Goal: Task Accomplishment & Management: Manage account settings

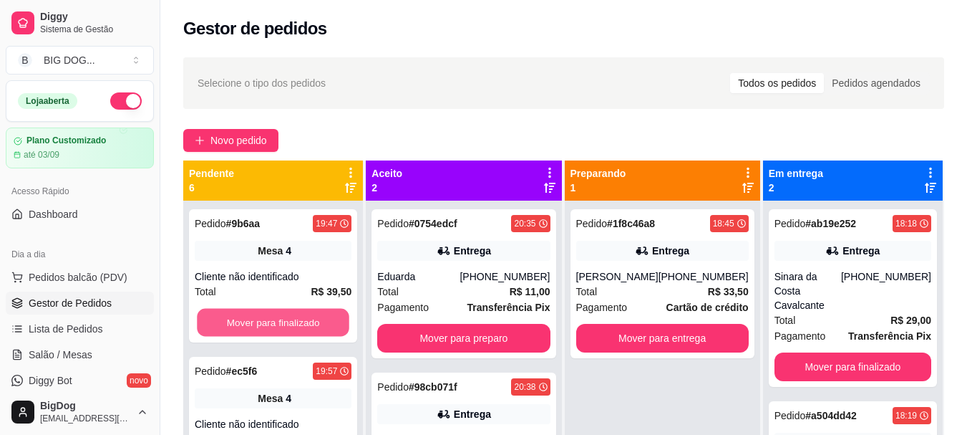
click at [281, 309] on button "Mover para finalizado" at bounding box center [273, 323] width 152 height 28
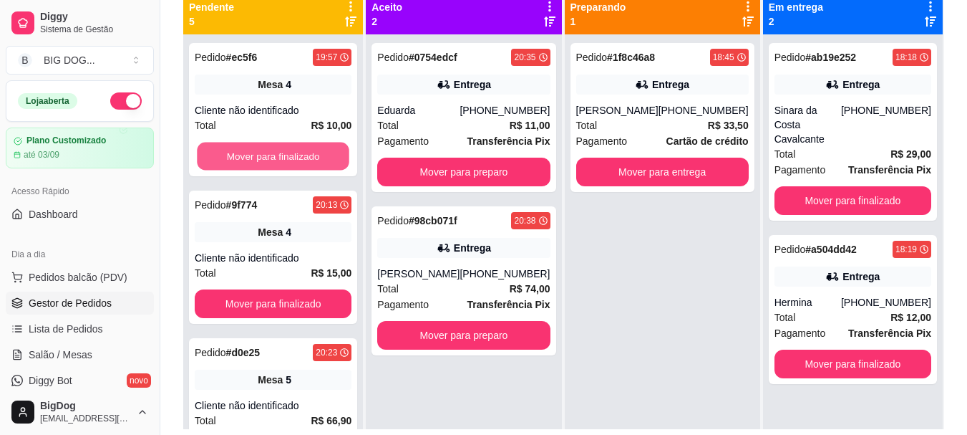
click at [281, 146] on button "Mover para finalizado" at bounding box center [273, 156] width 152 height 28
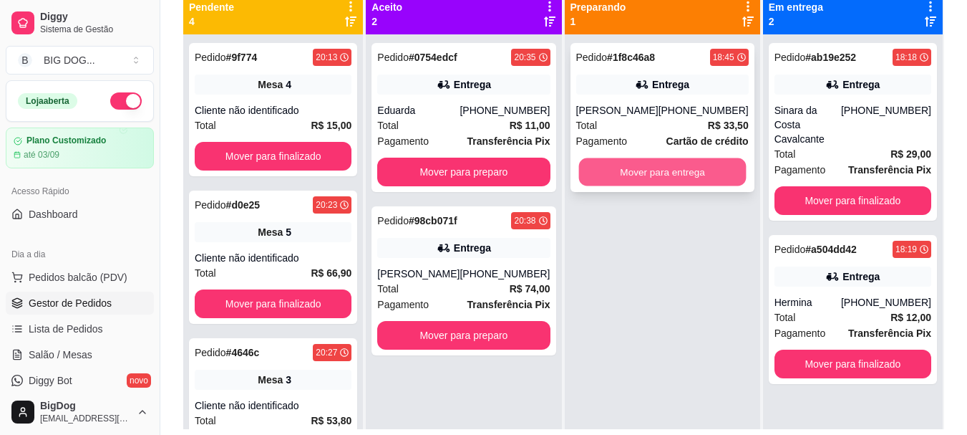
click at [599, 163] on button "Mover para entrega" at bounding box center [662, 172] width 168 height 28
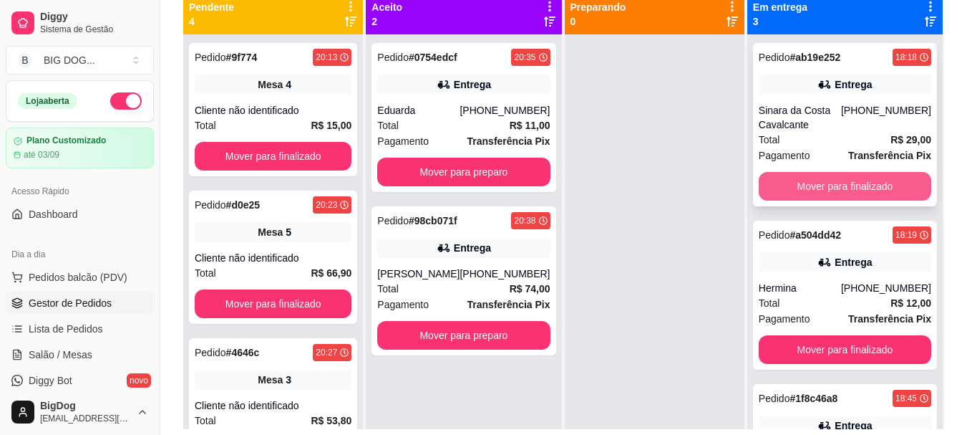
click at [832, 187] on button "Mover para finalizado" at bounding box center [845, 186] width 173 height 29
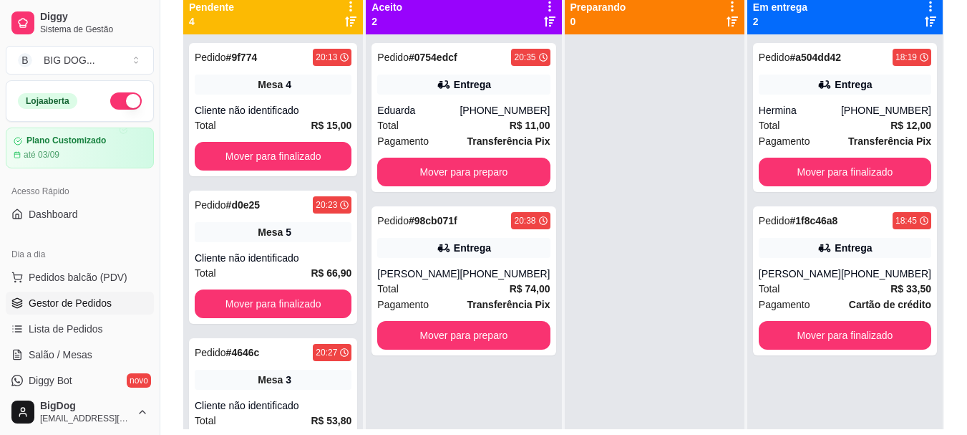
click at [832, 187] on div "Pedido # a504dd42 18:19 Entrega Hermina [PHONE_NUMBER] Total R$ 12,00 Pagamento…" at bounding box center [845, 117] width 184 height 149
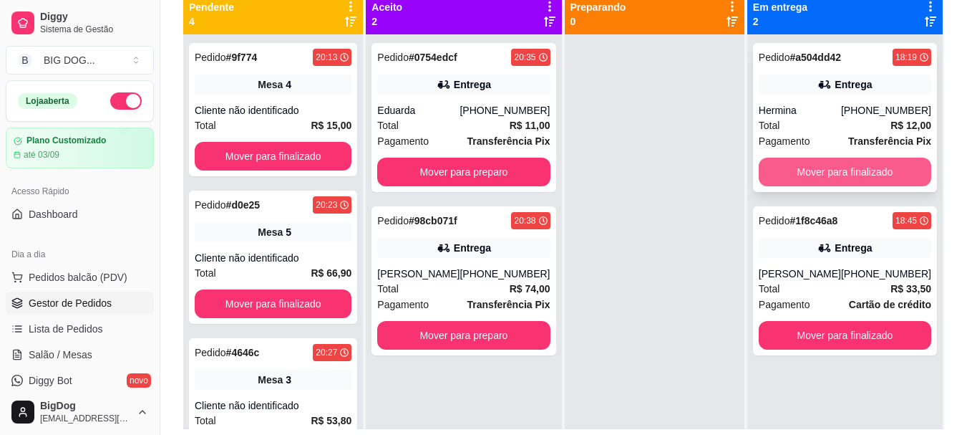
click at [840, 169] on button "Mover para finalizado" at bounding box center [845, 172] width 173 height 29
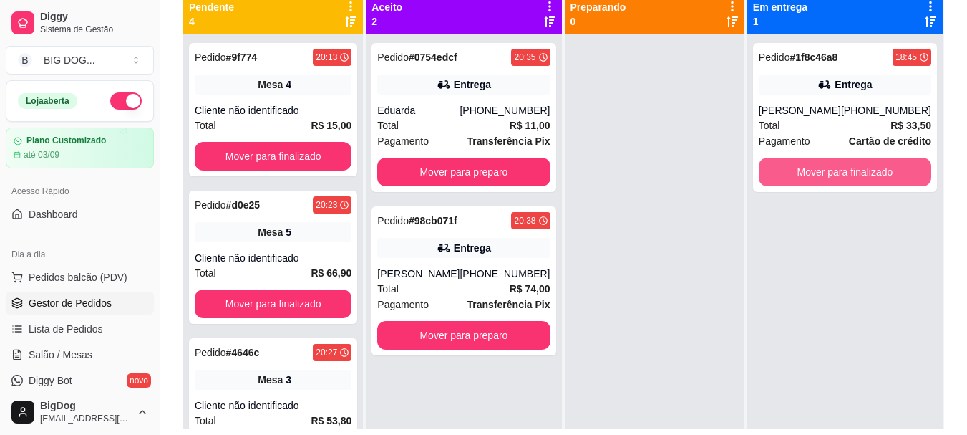
click at [840, 169] on button "Mover para finalizado" at bounding box center [845, 172] width 173 height 29
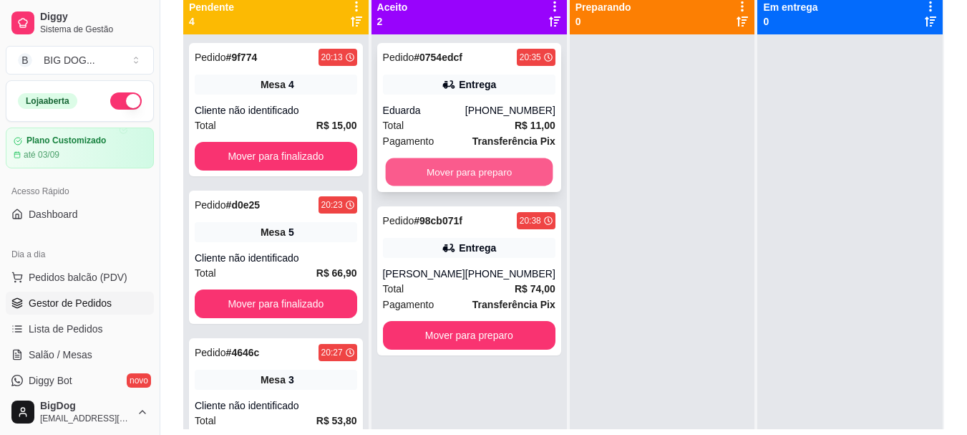
click at [528, 165] on button "Mover para preparo" at bounding box center [469, 172] width 168 height 28
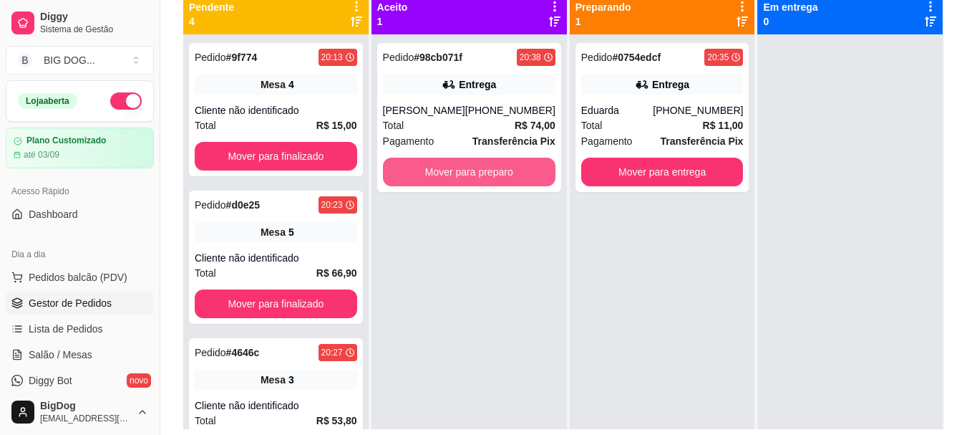
click at [528, 165] on button "Mover para preparo" at bounding box center [469, 172] width 173 height 29
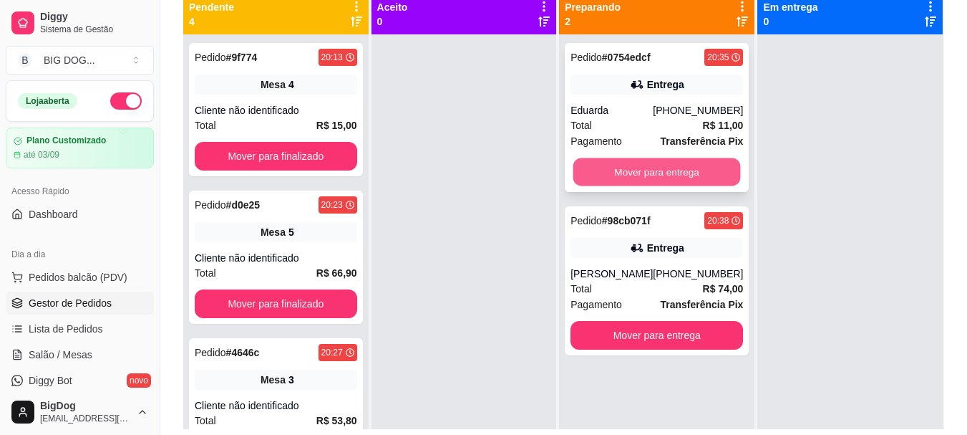
click at [647, 161] on button "Mover para entrega" at bounding box center [657, 172] width 168 height 28
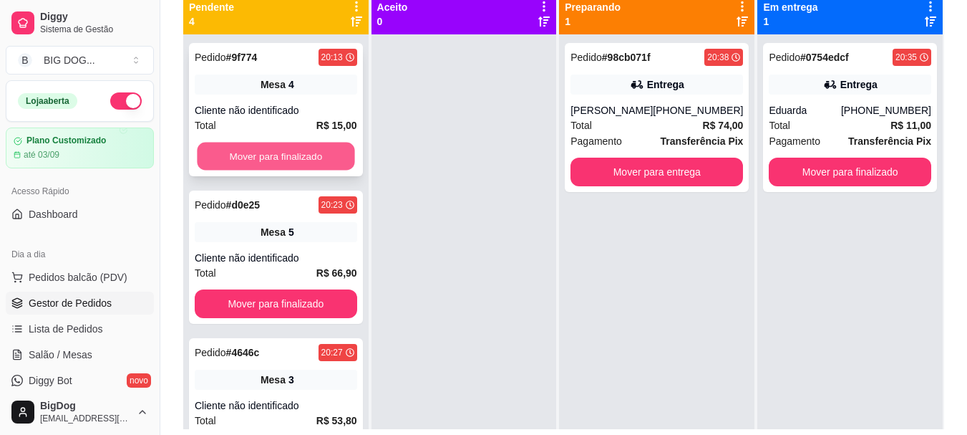
click at [237, 149] on button "Mover para finalizado" at bounding box center [276, 156] width 158 height 28
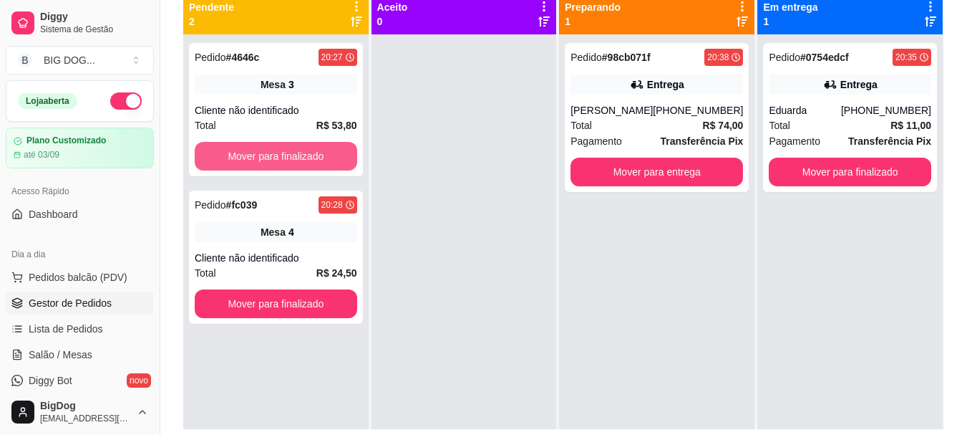
click at [237, 149] on button "Mover para finalizado" at bounding box center [276, 156] width 163 height 29
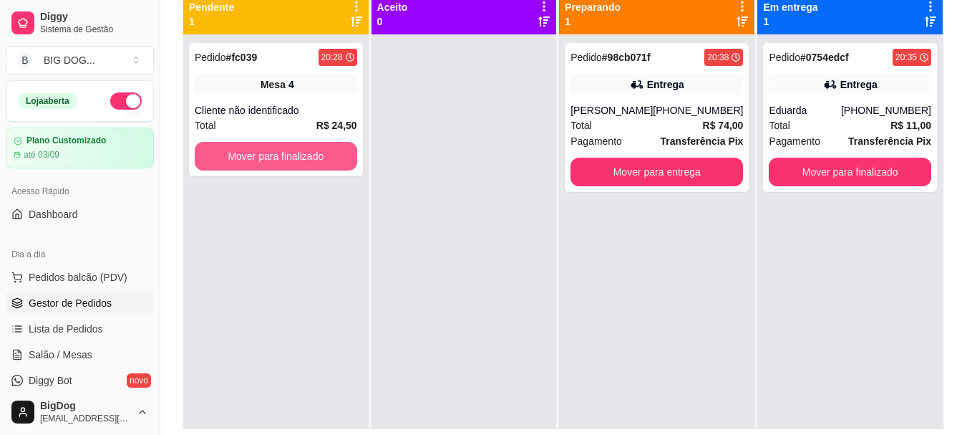
click at [237, 149] on button "Mover para finalizado" at bounding box center [276, 156] width 163 height 29
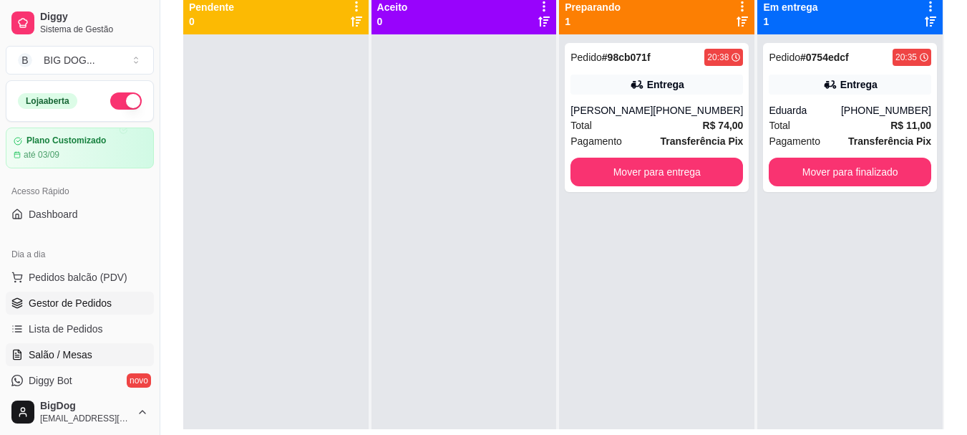
click at [80, 352] on span "Salão / Mesas" at bounding box center [61, 354] width 64 height 14
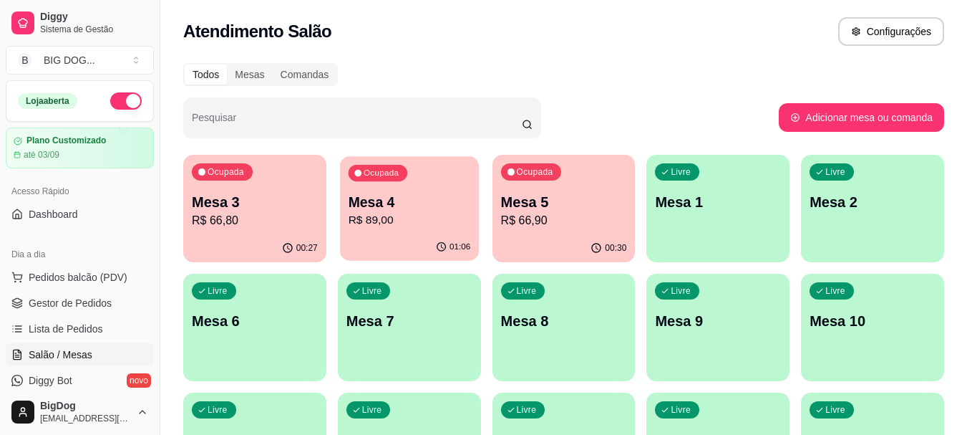
click at [406, 212] on p "R$ 89,00" at bounding box center [409, 220] width 122 height 16
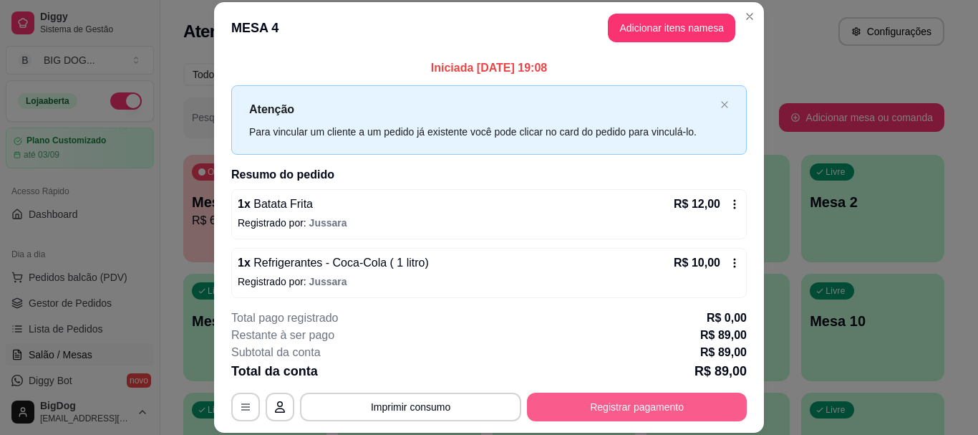
click at [574, 406] on button "Registrar pagamento" at bounding box center [637, 406] width 220 height 29
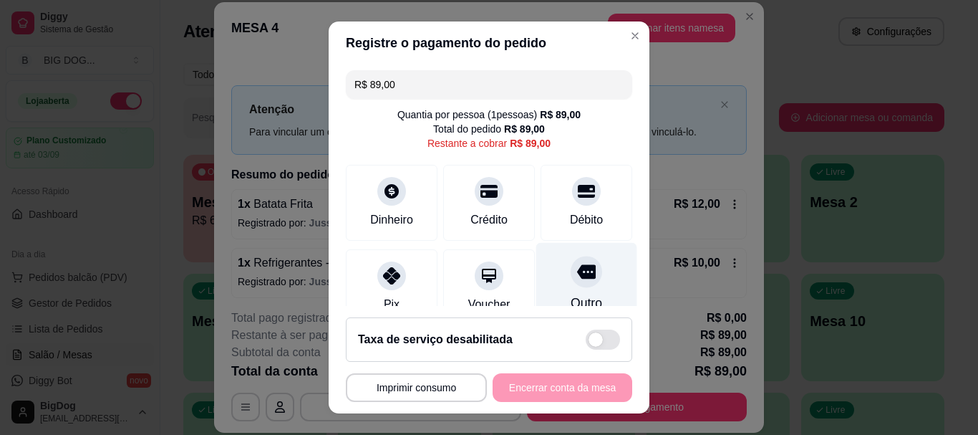
click at [577, 276] on icon at bounding box center [586, 272] width 19 height 14
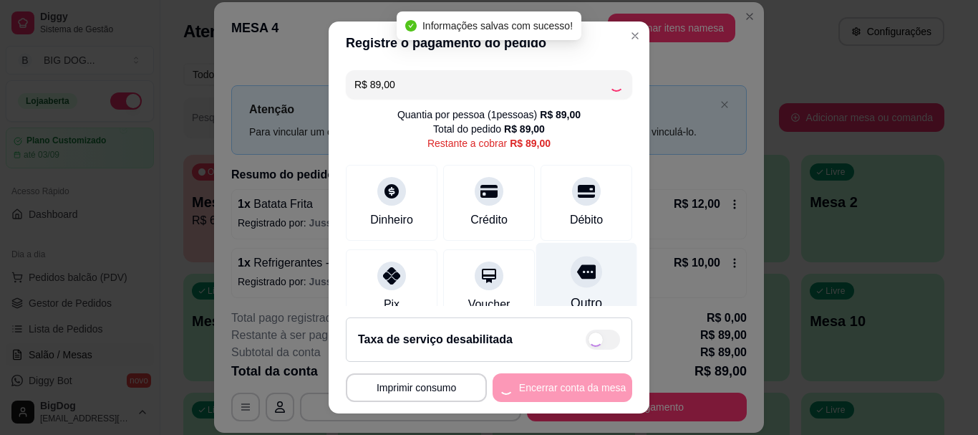
type input "R$ 0,00"
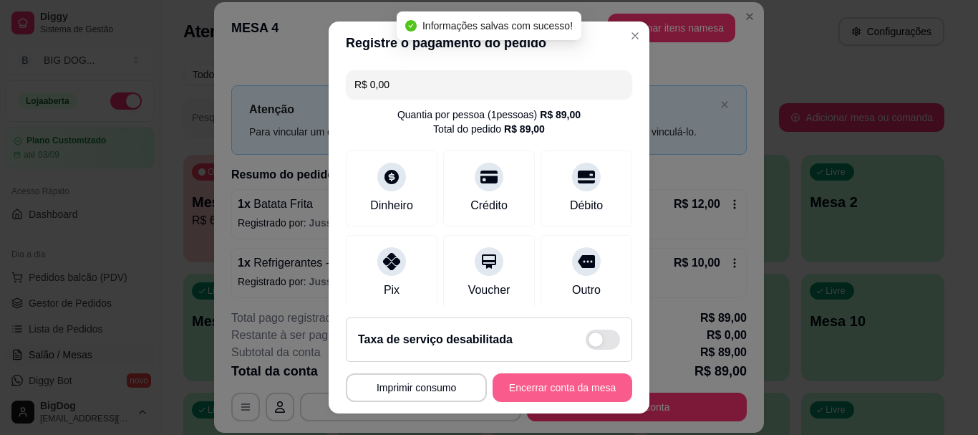
click at [540, 386] on button "Encerrar conta da mesa" at bounding box center [563, 387] width 140 height 29
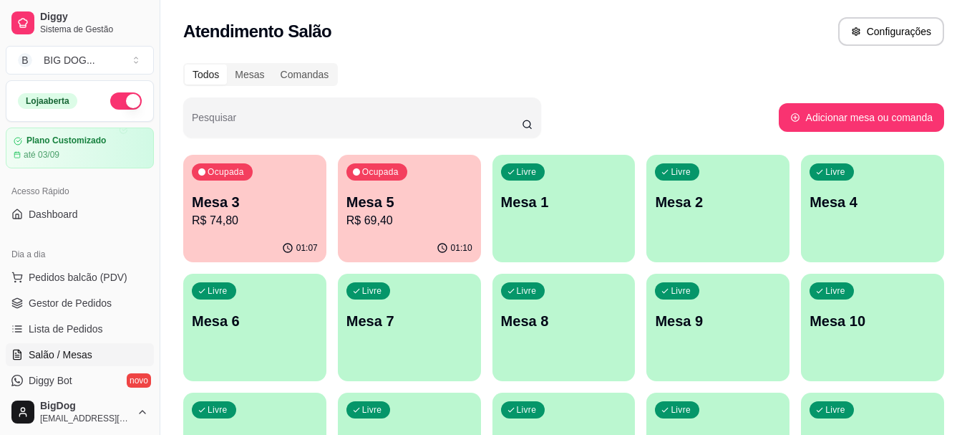
click at [438, 191] on div "Ocupada Mesa 5 R$ 69,40" at bounding box center [409, 194] width 143 height 79
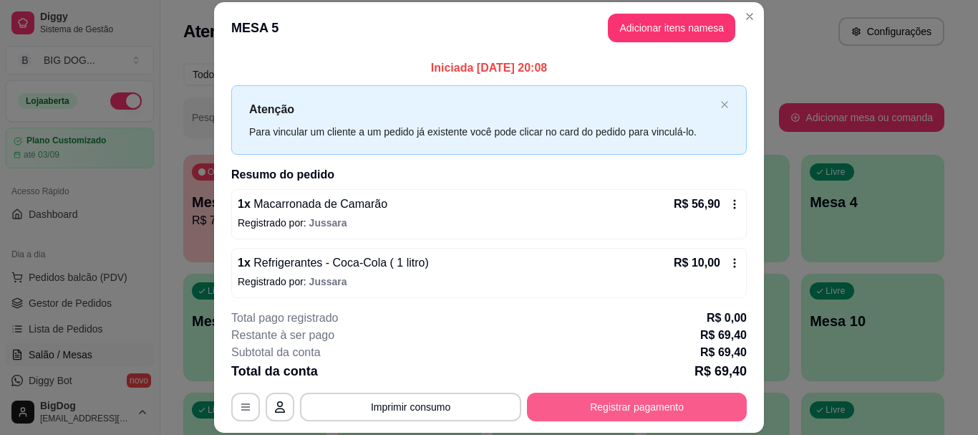
click at [621, 407] on button "Registrar pagamento" at bounding box center [637, 406] width 220 height 29
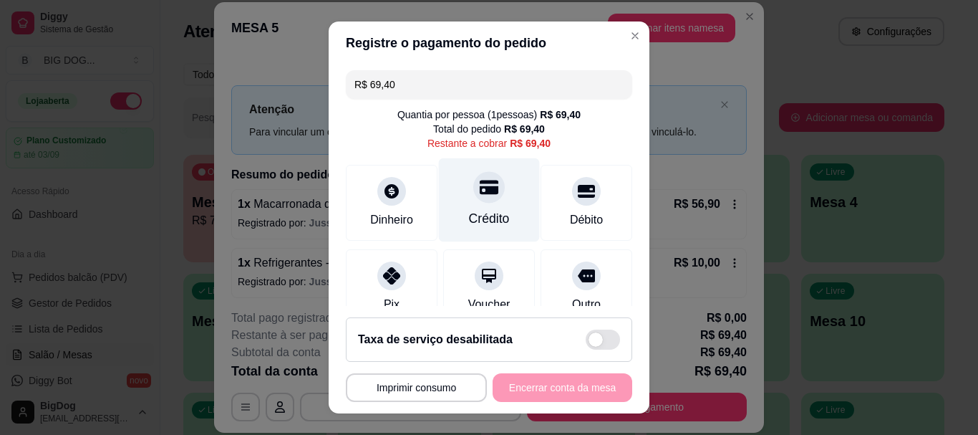
click at [480, 191] on icon at bounding box center [489, 187] width 19 height 14
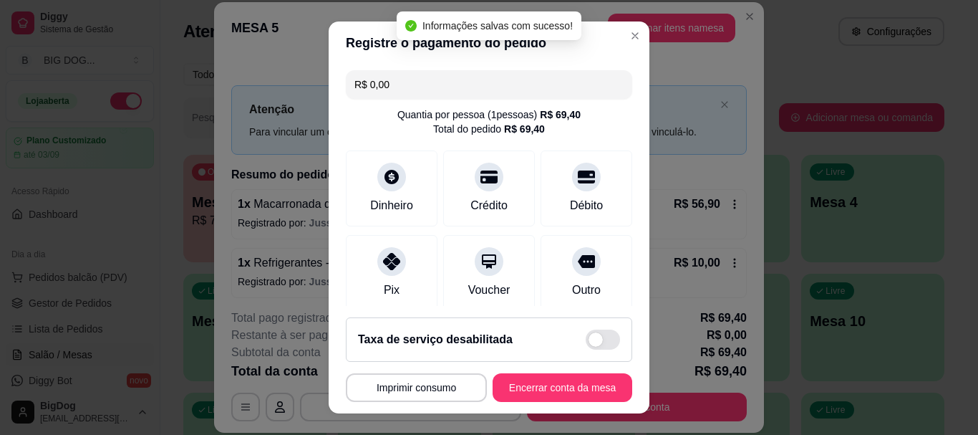
type input "R$ 0,00"
click at [522, 391] on button "Encerrar conta da mesa" at bounding box center [562, 387] width 135 height 28
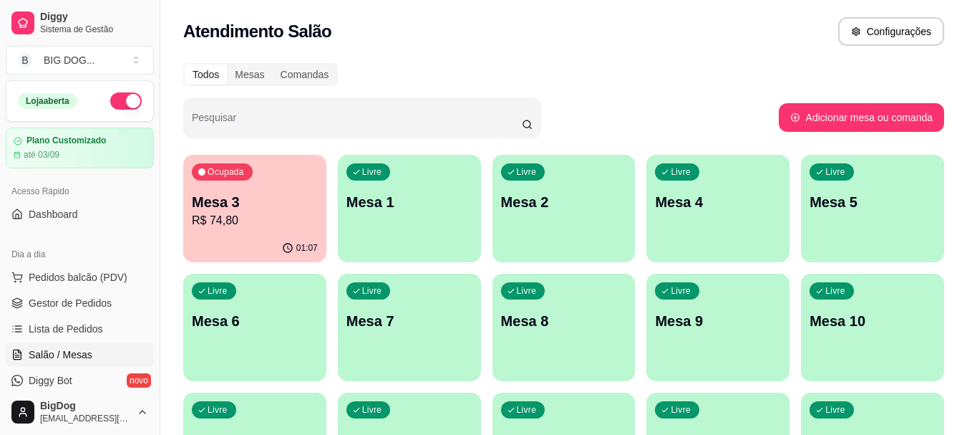
click at [236, 238] on div "01:07" at bounding box center [254, 248] width 143 height 28
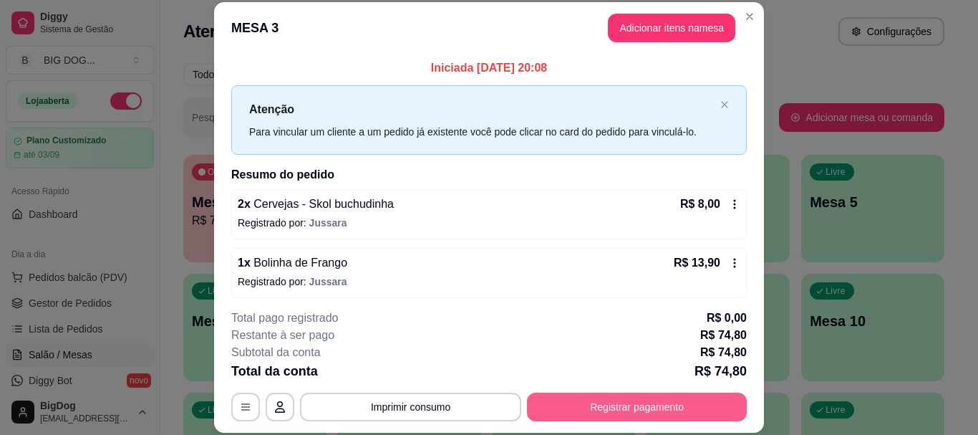
click at [604, 399] on button "Registrar pagamento" at bounding box center [637, 406] width 220 height 29
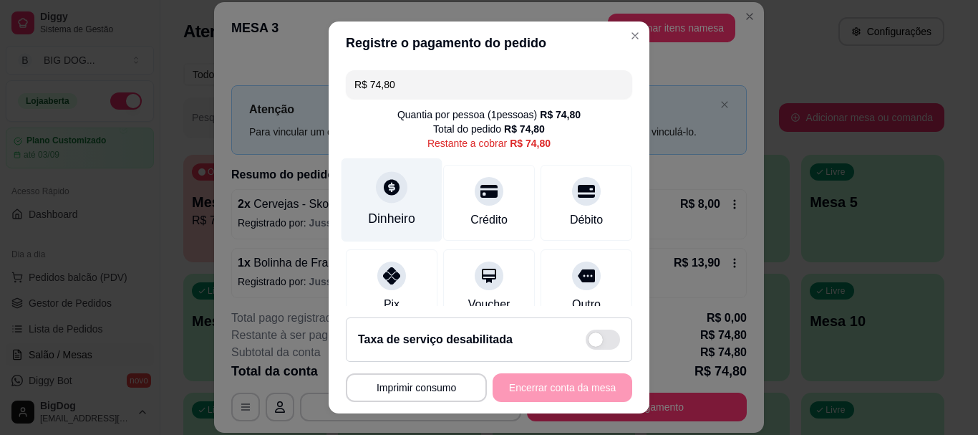
click at [376, 183] on div at bounding box center [392, 188] width 32 height 32
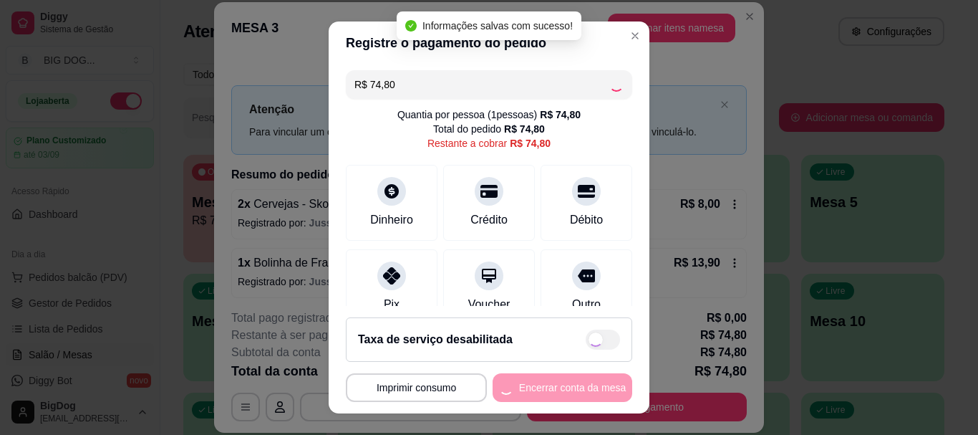
type input "R$ 0,00"
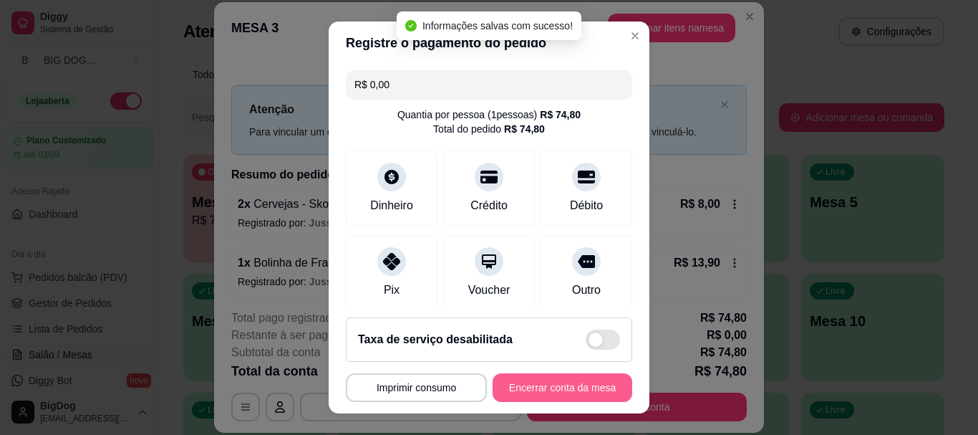
click at [548, 385] on button "Encerrar conta da mesa" at bounding box center [563, 387] width 140 height 29
